Goal: Task Accomplishment & Management: Manage account settings

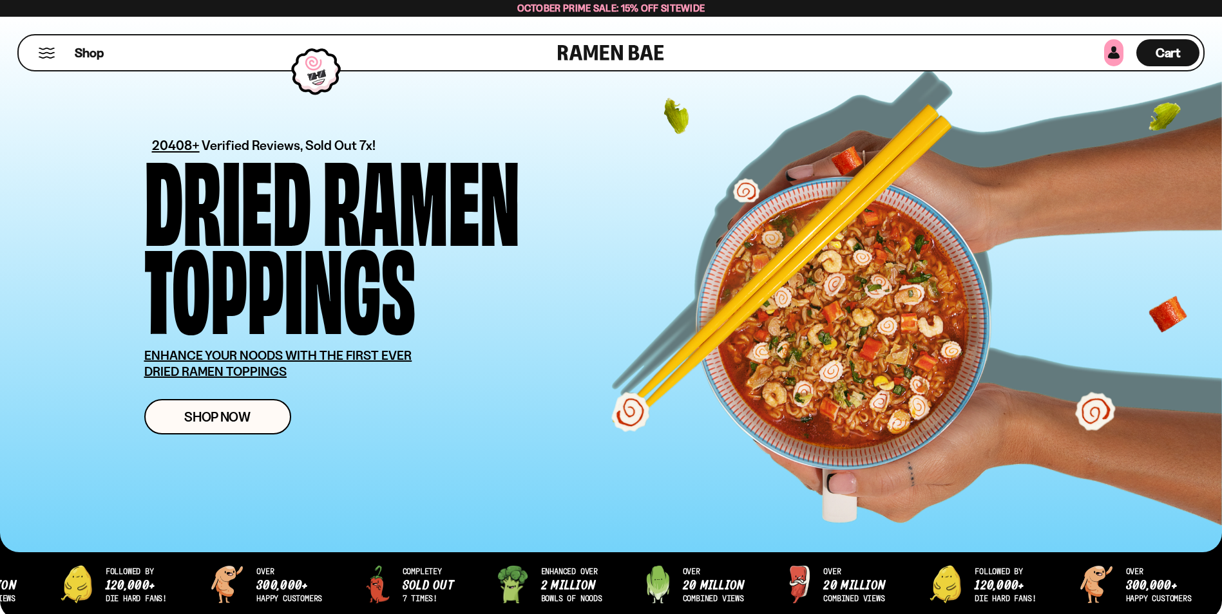
drag, startPoint x: 0, startPoint y: 0, endPoint x: 1108, endPoint y: 52, distance: 1109.5
click at [1108, 52] on link at bounding box center [1113, 52] width 19 height 27
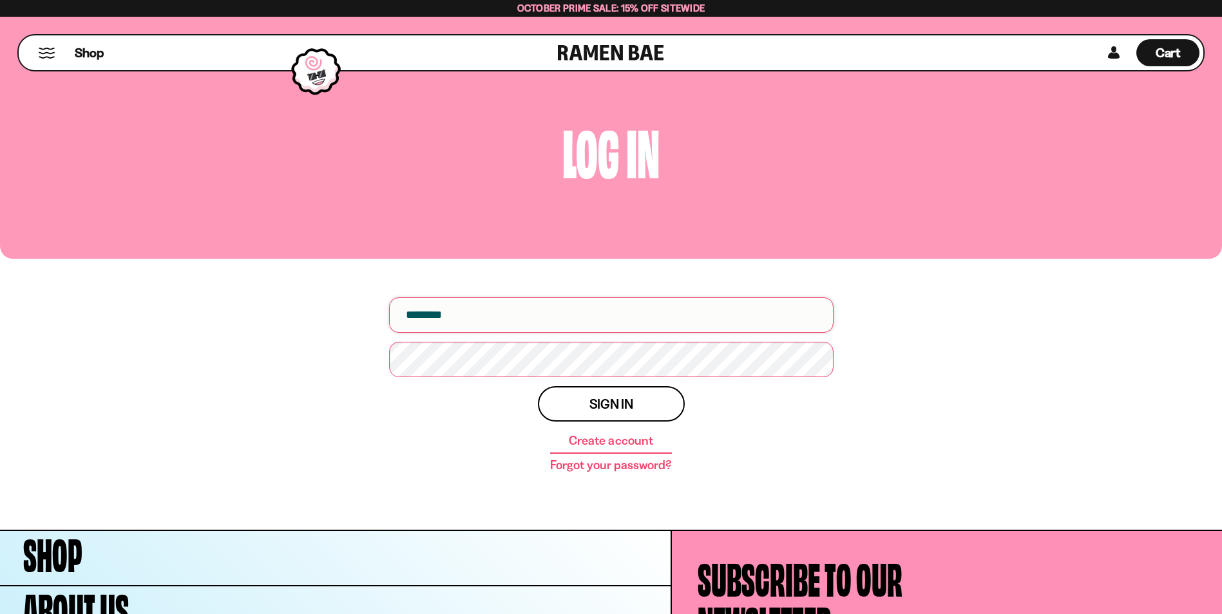
click at [466, 325] on input "email" at bounding box center [611, 315] width 444 height 35
click at [464, 305] on input "email" at bounding box center [611, 315] width 444 height 35
click at [854, 443] on div "Log in Username Password Sign in Create account Forgot your password?" at bounding box center [611, 273] width 1222 height 513
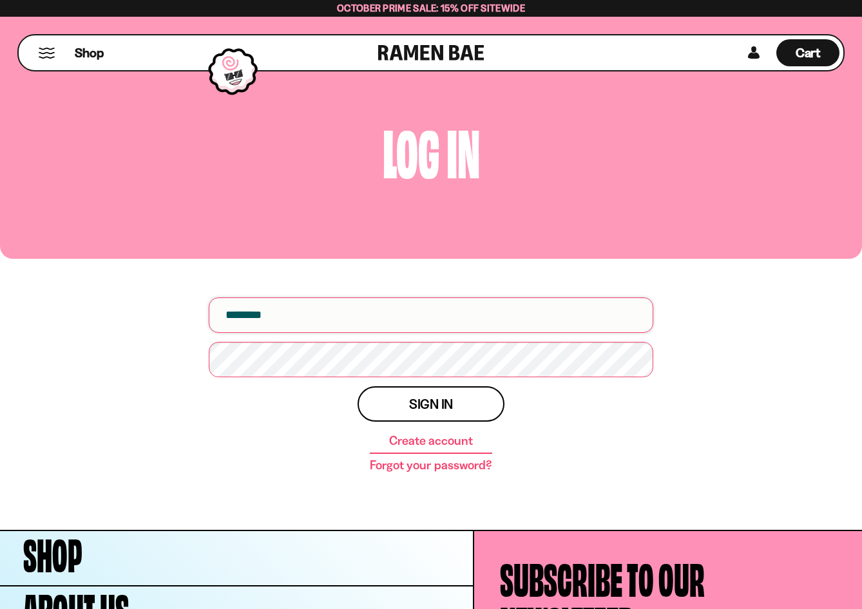
click at [378, 310] on input "email" at bounding box center [431, 315] width 444 height 35
type input "**********"
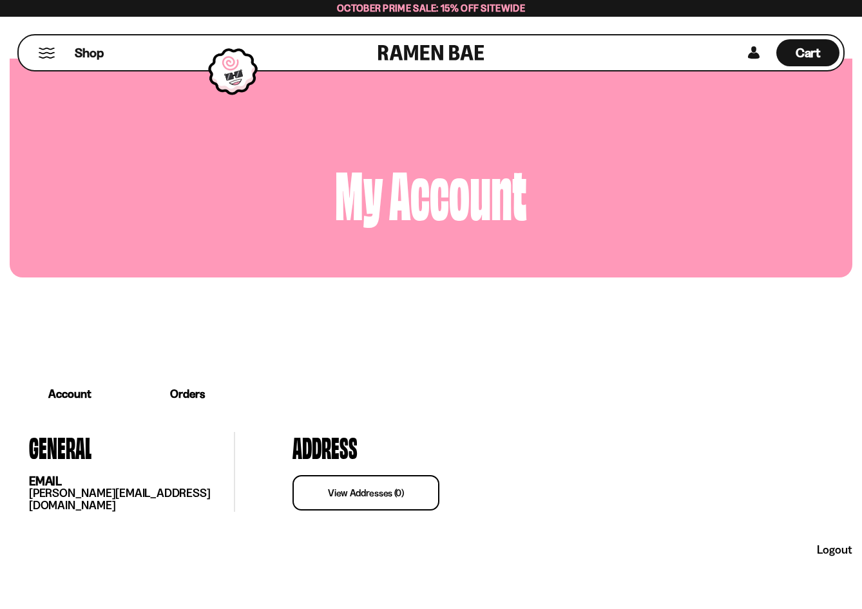
click at [196, 394] on link "Orders" at bounding box center [187, 394] width 115 height 40
